Goal: Task Accomplishment & Management: Use online tool/utility

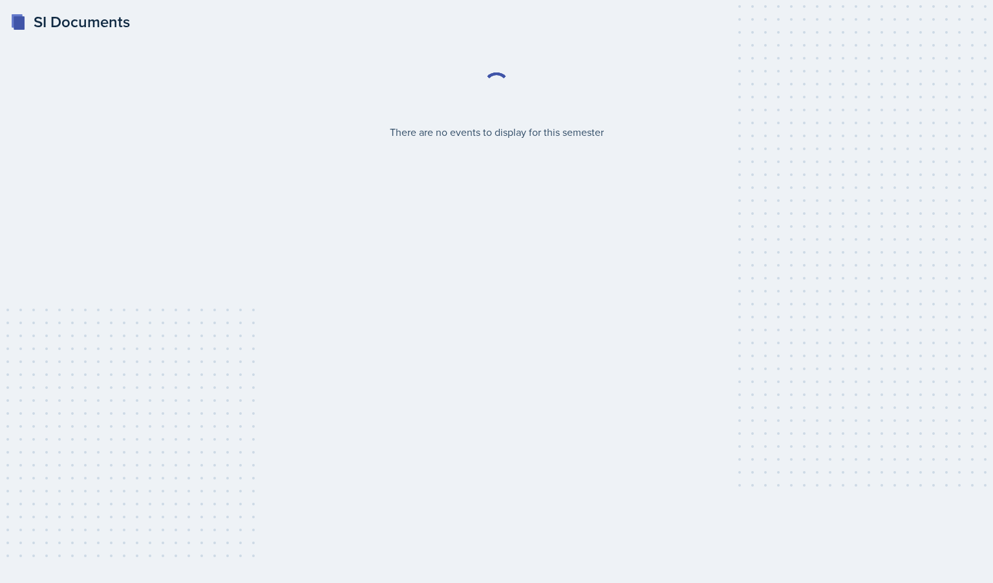
select select "2bed604d-1099-4043-b1bc-2365e8740244"
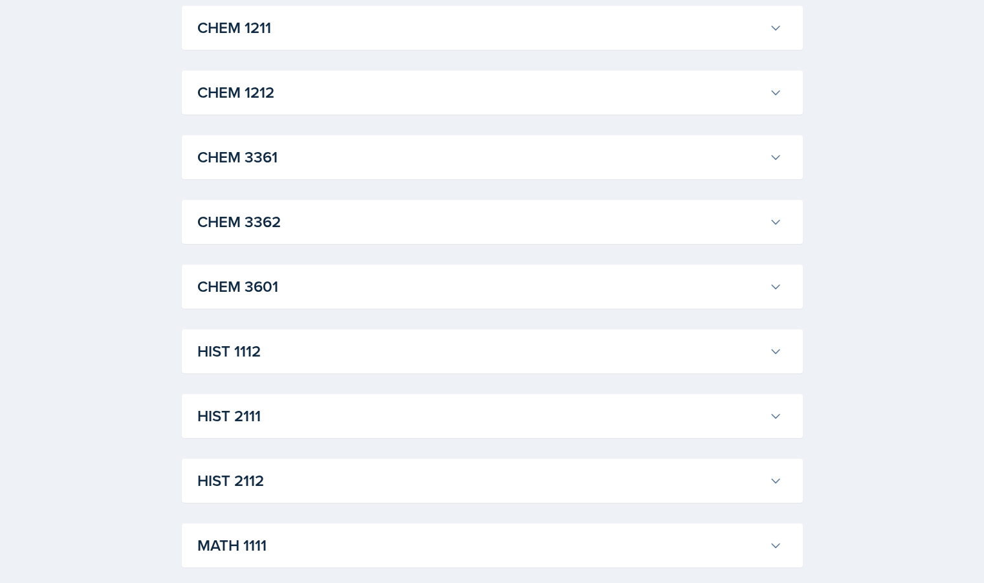
scroll to position [1043, 0]
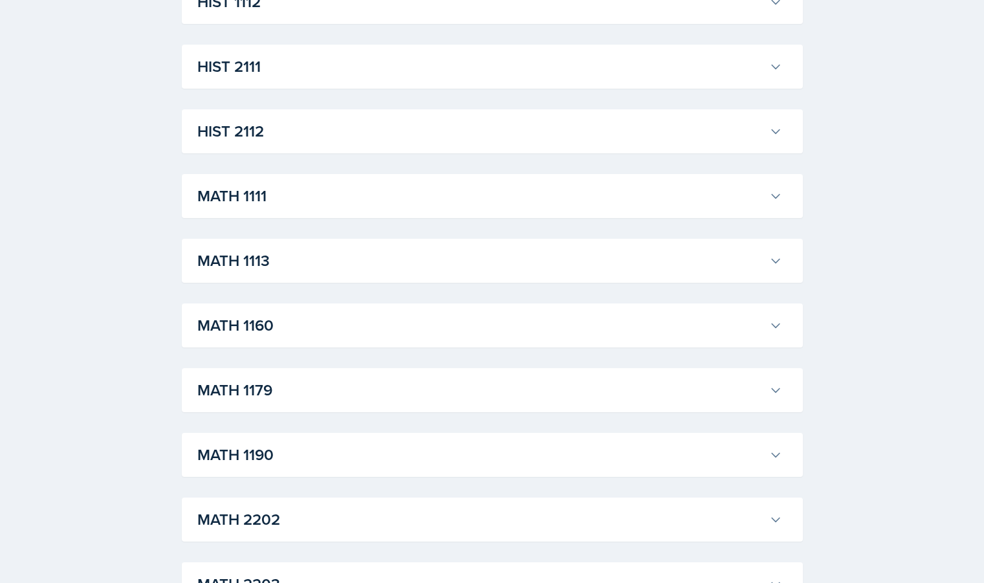
click at [292, 452] on h3 "MATH 1190" at bounding box center [480, 454] width 567 height 23
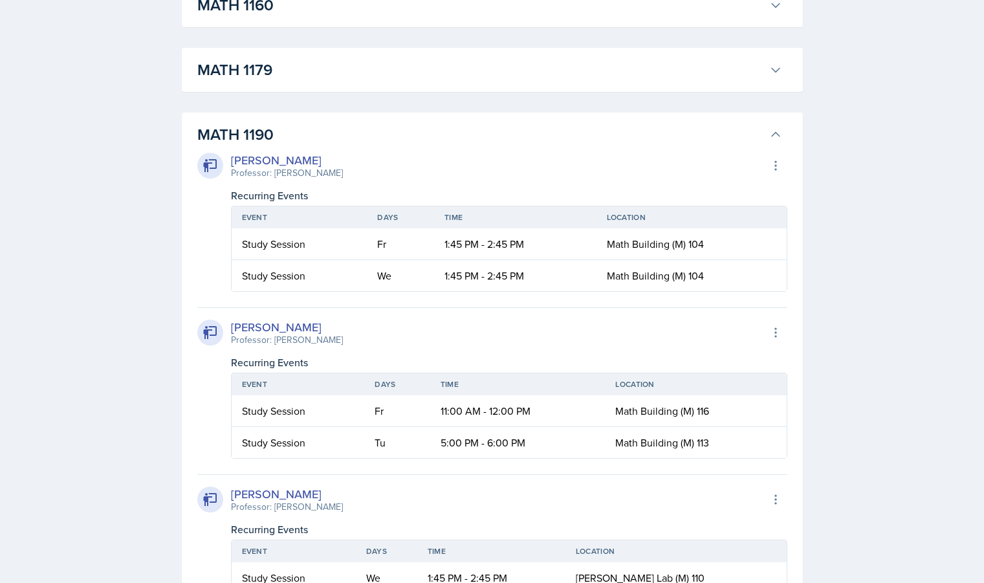
scroll to position [1367, 0]
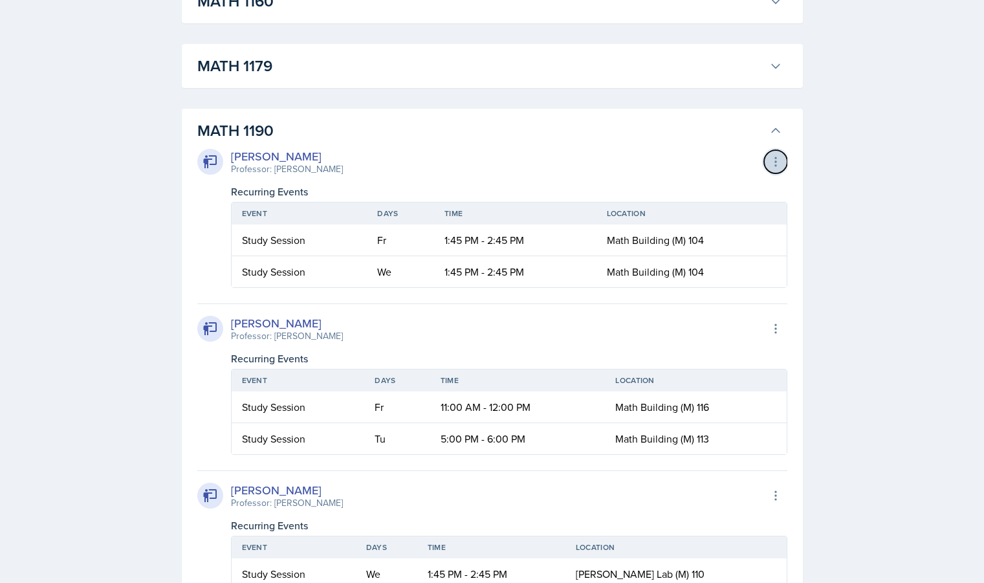
click at [775, 159] on icon at bounding box center [775, 162] width 1 height 8
click at [628, 149] on div "[PERSON_NAME] Professor: [PERSON_NAME] Export to Google Calendar" at bounding box center [492, 161] width 590 height 28
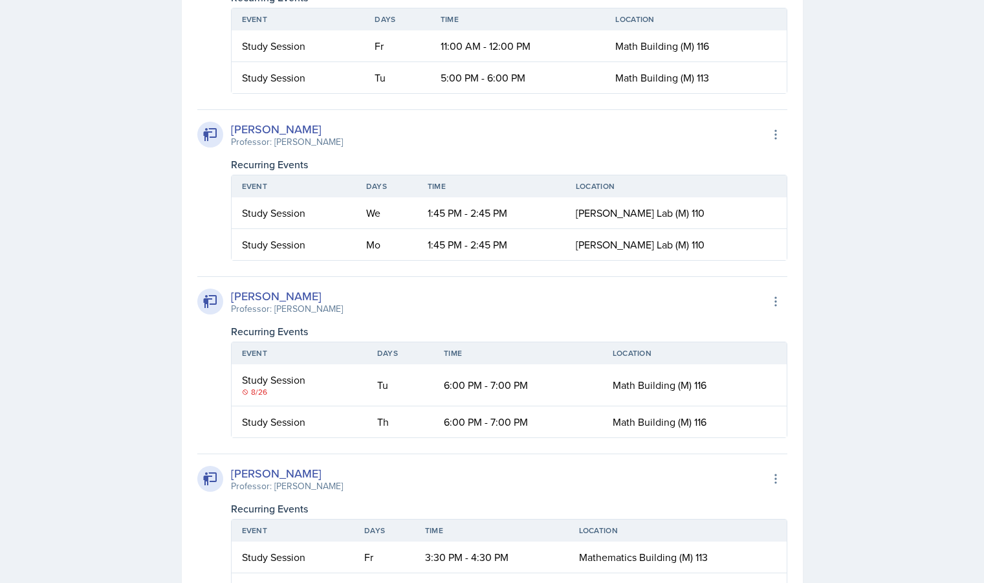
scroll to position [1727, 0]
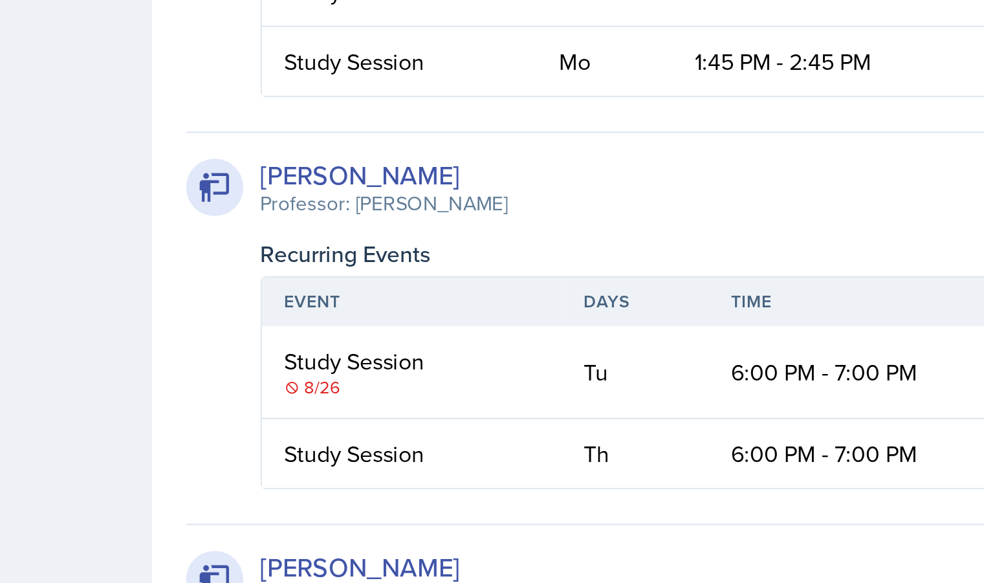
click at [250, 393] on div "8/26" at bounding box center [299, 393] width 114 height 12
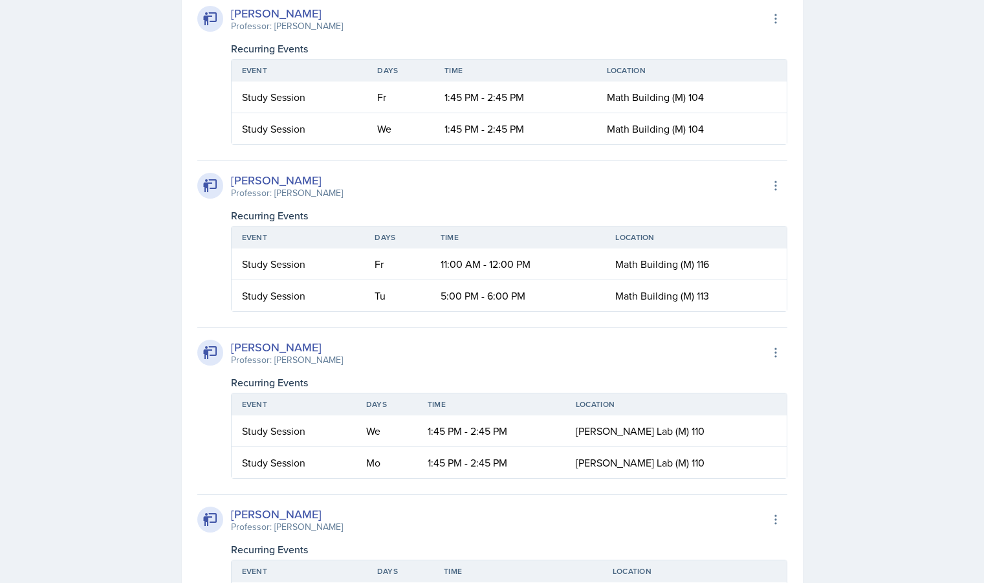
scroll to position [1506, 0]
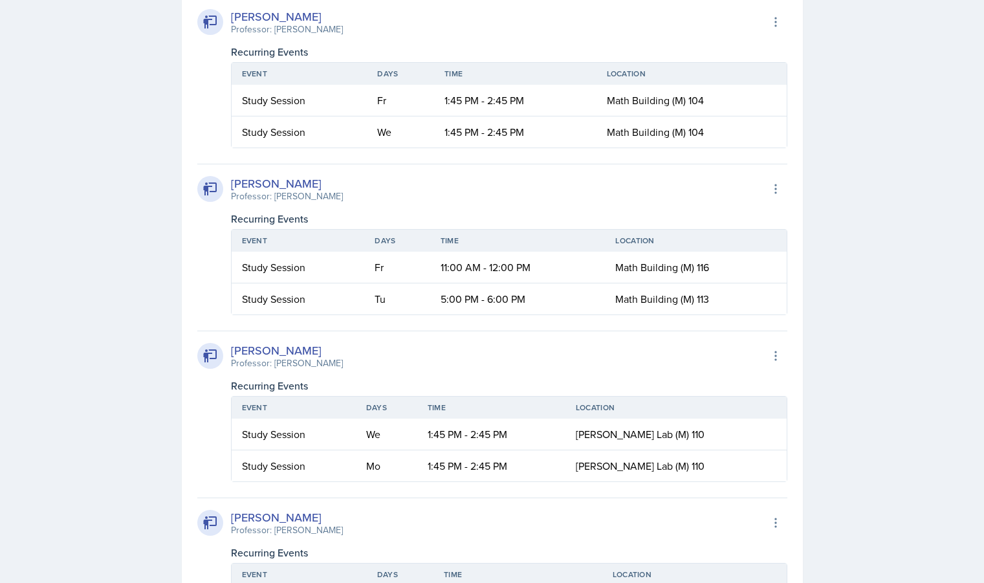
click at [289, 349] on div "[PERSON_NAME]" at bounding box center [287, 349] width 112 height 17
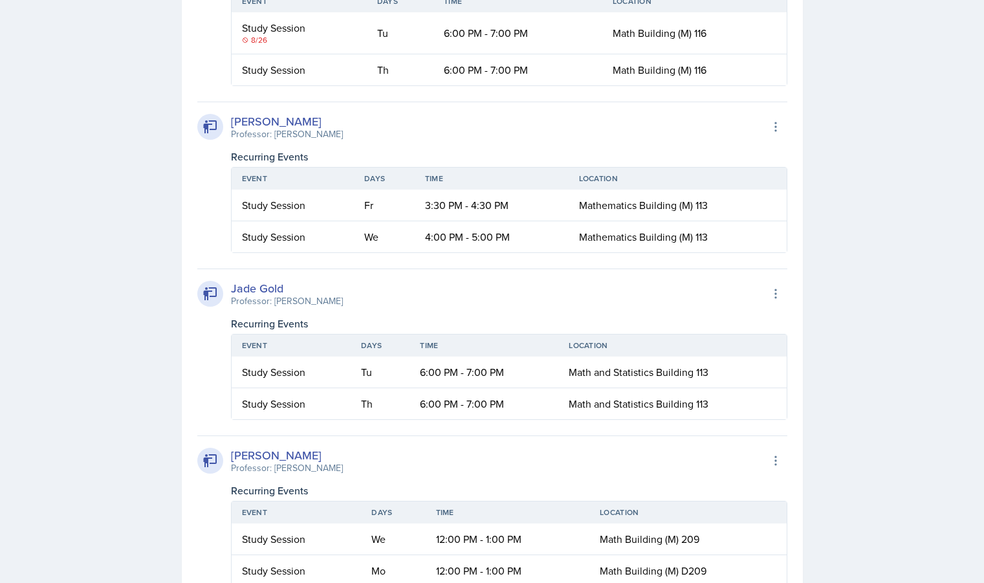
scroll to position [2080, 0]
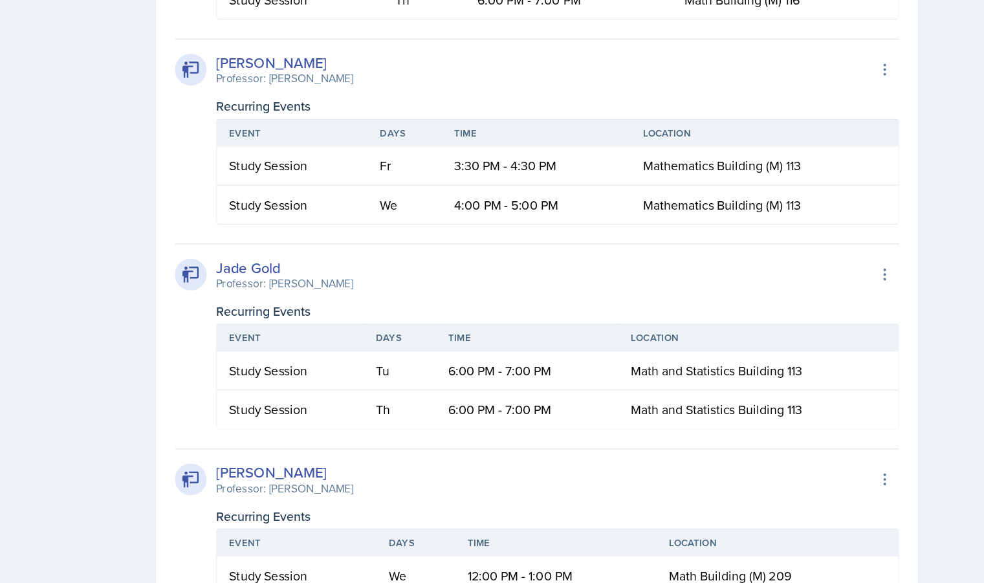
click at [609, 377] on span "Math and Statistics Building 113" at bounding box center [638, 371] width 140 height 14
click at [777, 298] on icon at bounding box center [775, 293] width 13 height 13
click at [662, 406] on span "Math and Statistics Building 113" at bounding box center [638, 403] width 140 height 14
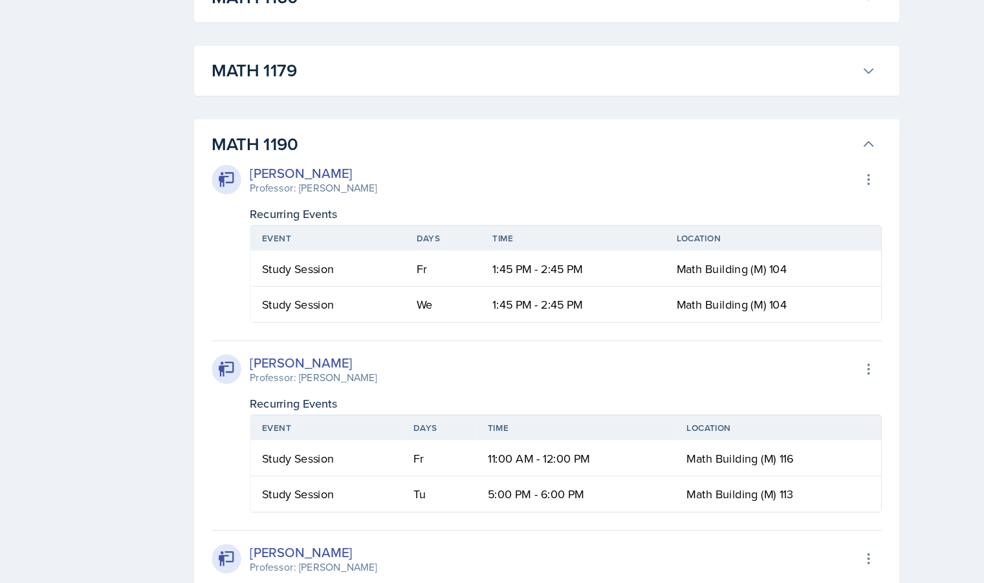
scroll to position [1363, 0]
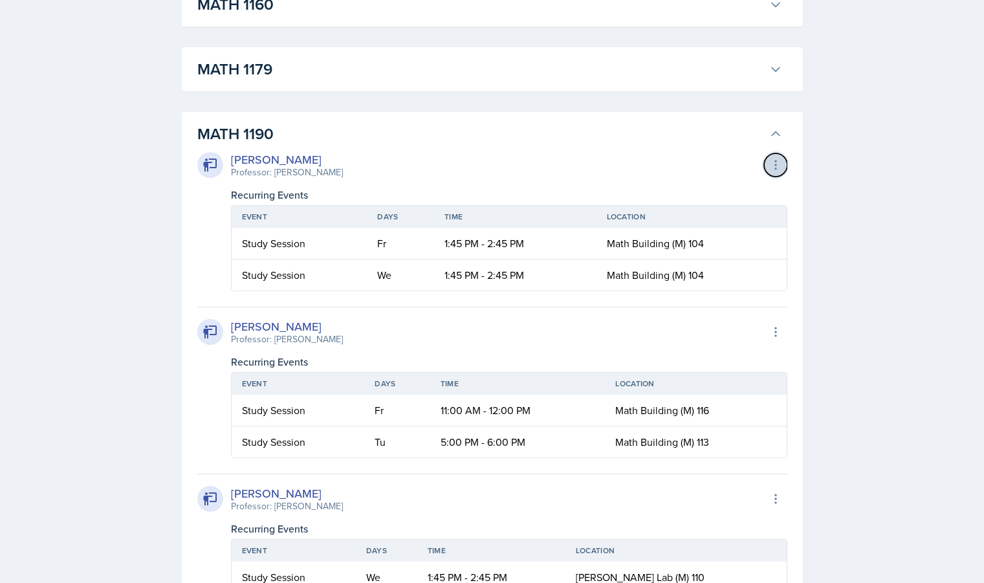
click at [775, 165] on icon at bounding box center [775, 165] width 1 height 8
click at [724, 190] on div "Export to Google Calendar" at bounding box center [704, 192] width 155 height 26
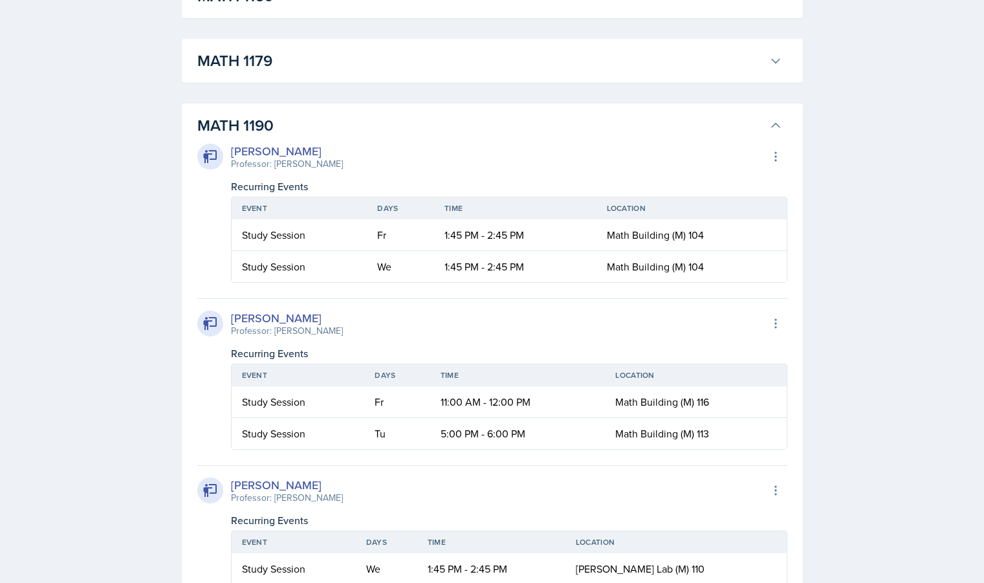
scroll to position [1372, 0]
click at [276, 316] on div "[PERSON_NAME]" at bounding box center [287, 316] width 112 height 17
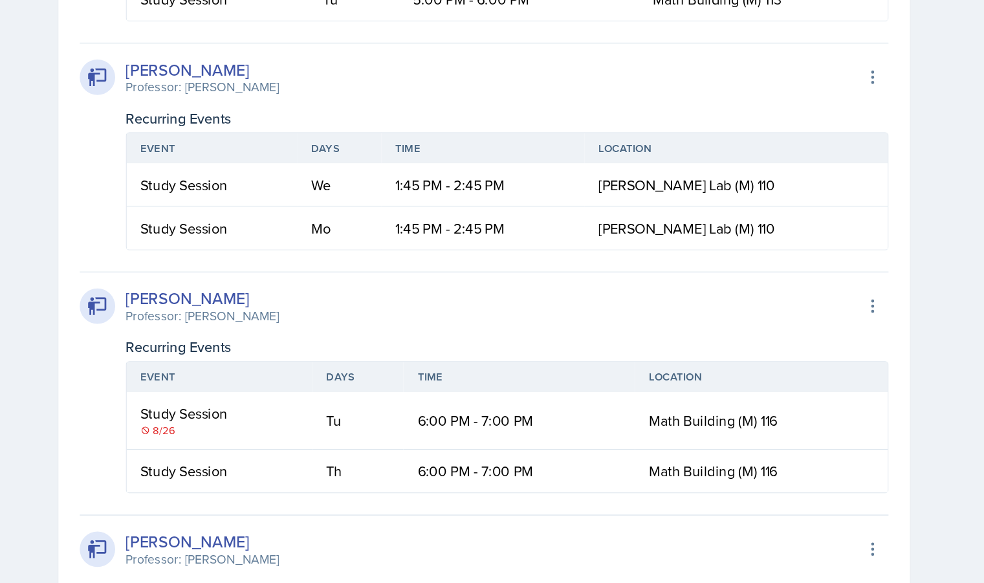
scroll to position [1804, 0]
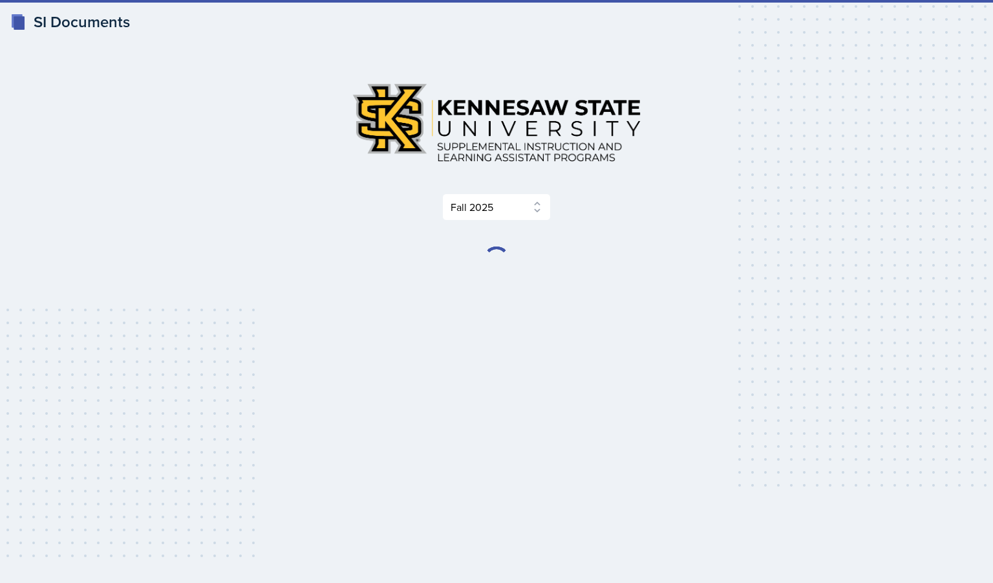
select select "2bed604d-1099-4043-b1bc-2365e8740244"
